Goal: Browse casually: Explore the website without a specific task or goal

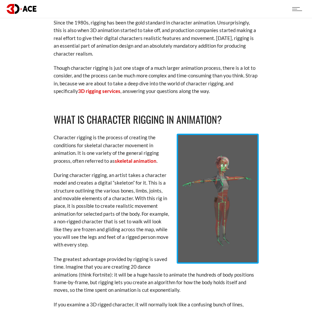
scroll to position [464, 0]
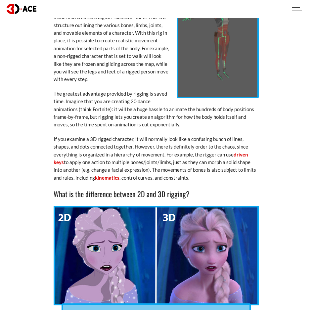
click at [225, 52] on img at bounding box center [218, 33] width 82 height 130
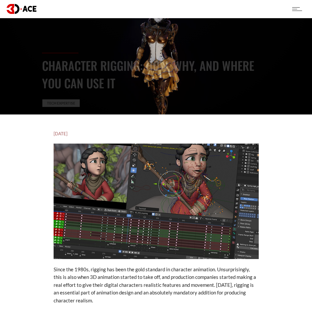
scroll to position [0, 0]
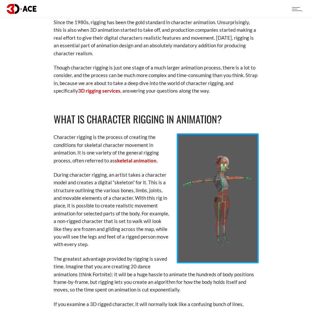
scroll to position [298, 0]
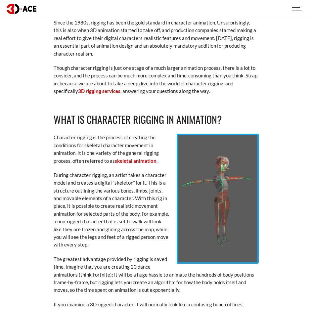
click at [221, 202] on img at bounding box center [218, 199] width 82 height 130
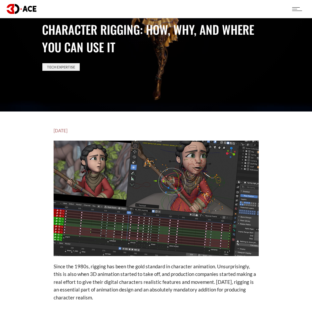
scroll to position [0, 0]
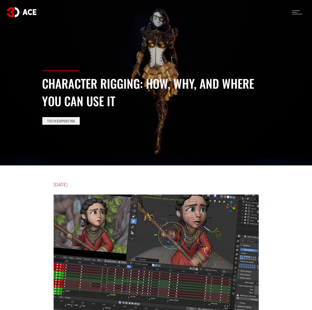
click at [160, 35] on section "Character Rigging: How, Why, and Where You Can Use It Tech Expertise" at bounding box center [156, 83] width 312 height 166
click at [13, 13] on img at bounding box center [22, 12] width 30 height 10
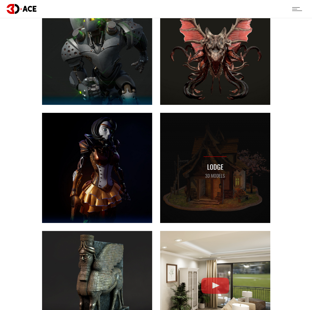
scroll to position [364, 0]
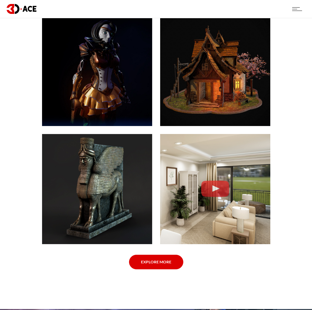
click at [155, 261] on link "Explore More" at bounding box center [156, 262] width 54 height 15
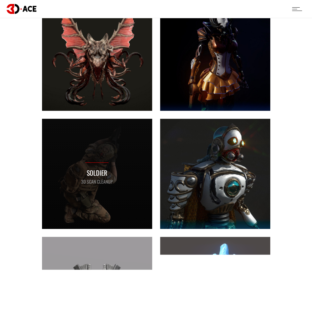
scroll to position [695, 0]
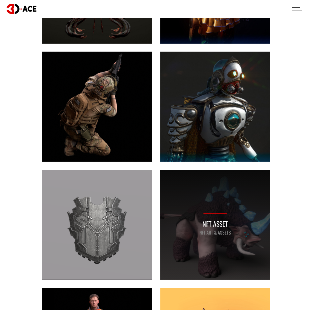
click at [204, 201] on div "NFT asset NFT art & assets" at bounding box center [215, 225] width 110 height 110
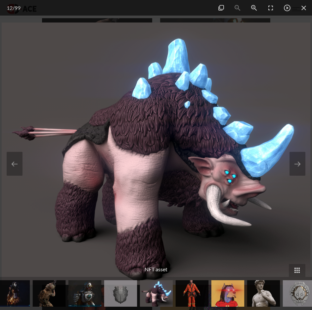
scroll to position [795, 0]
